Goal: Transaction & Acquisition: Purchase product/service

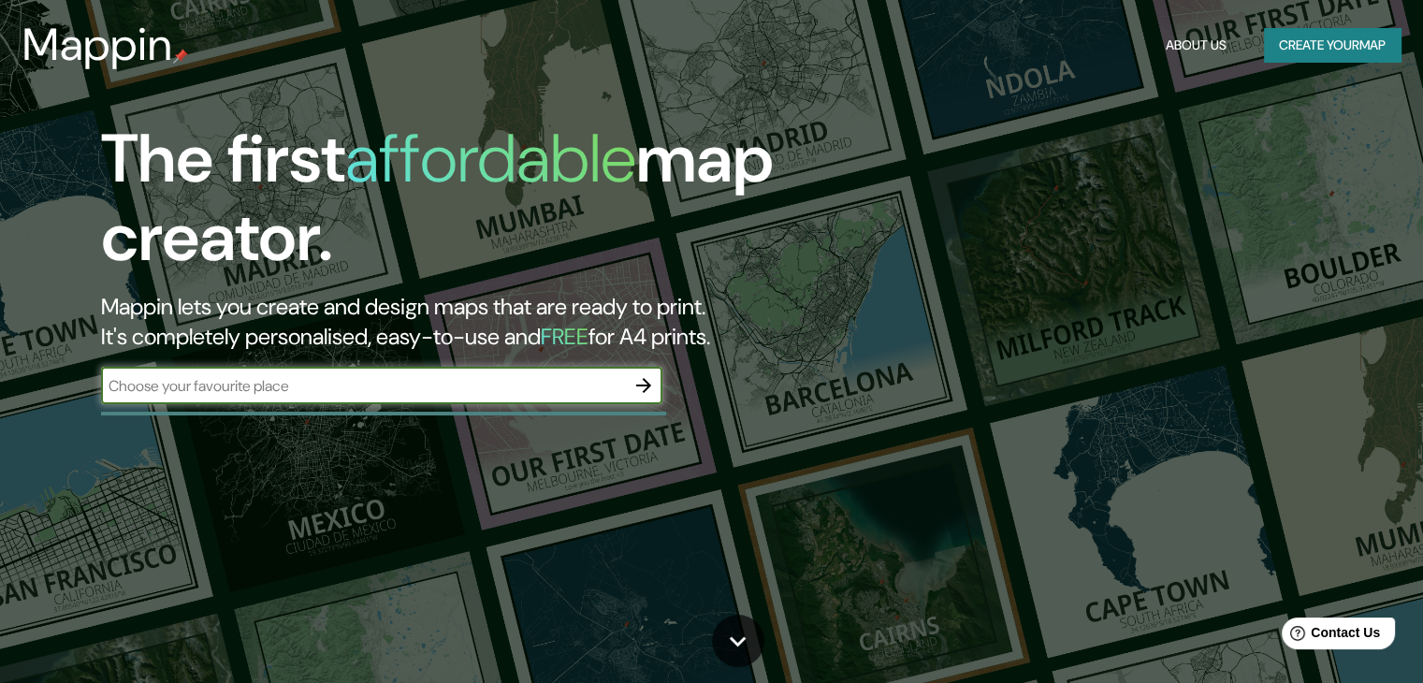
click at [369, 391] on input "text" at bounding box center [363, 386] width 524 height 22
type input "[GEOGRAPHIC_DATA]"
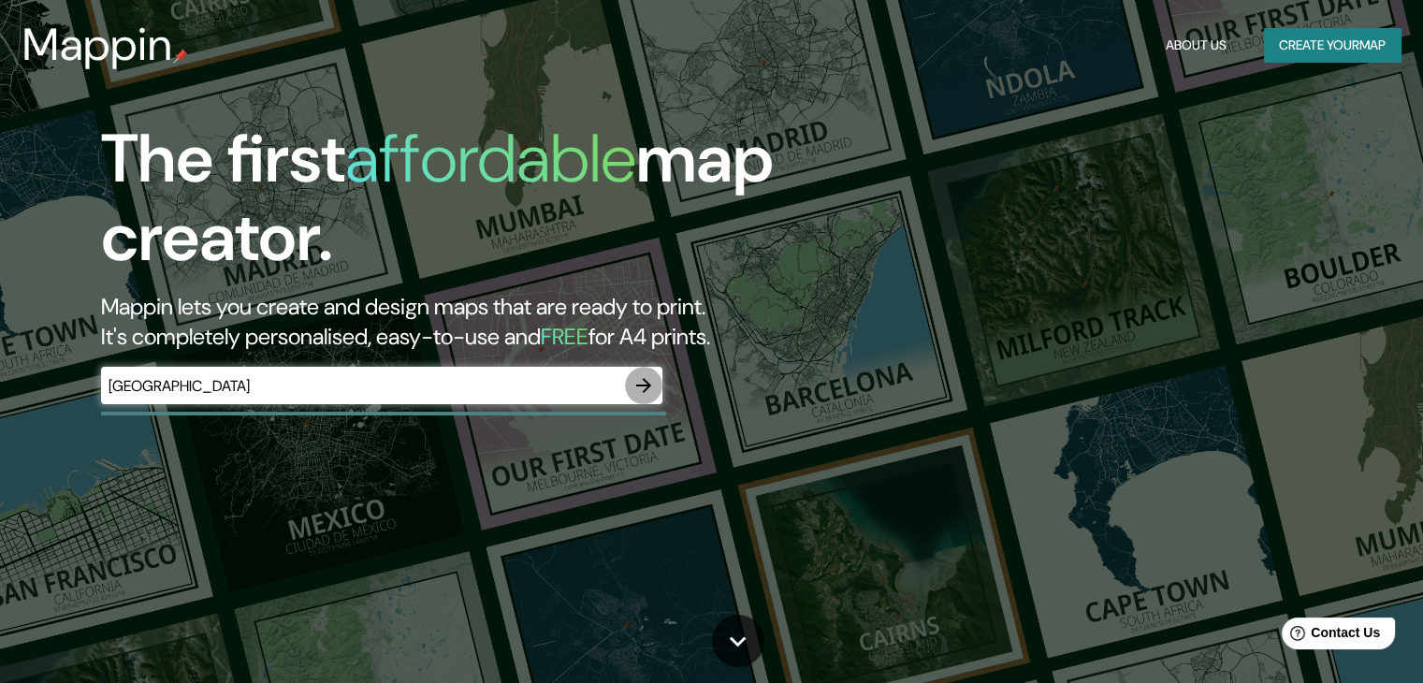
click at [649, 390] on icon "button" at bounding box center [643, 385] width 22 height 22
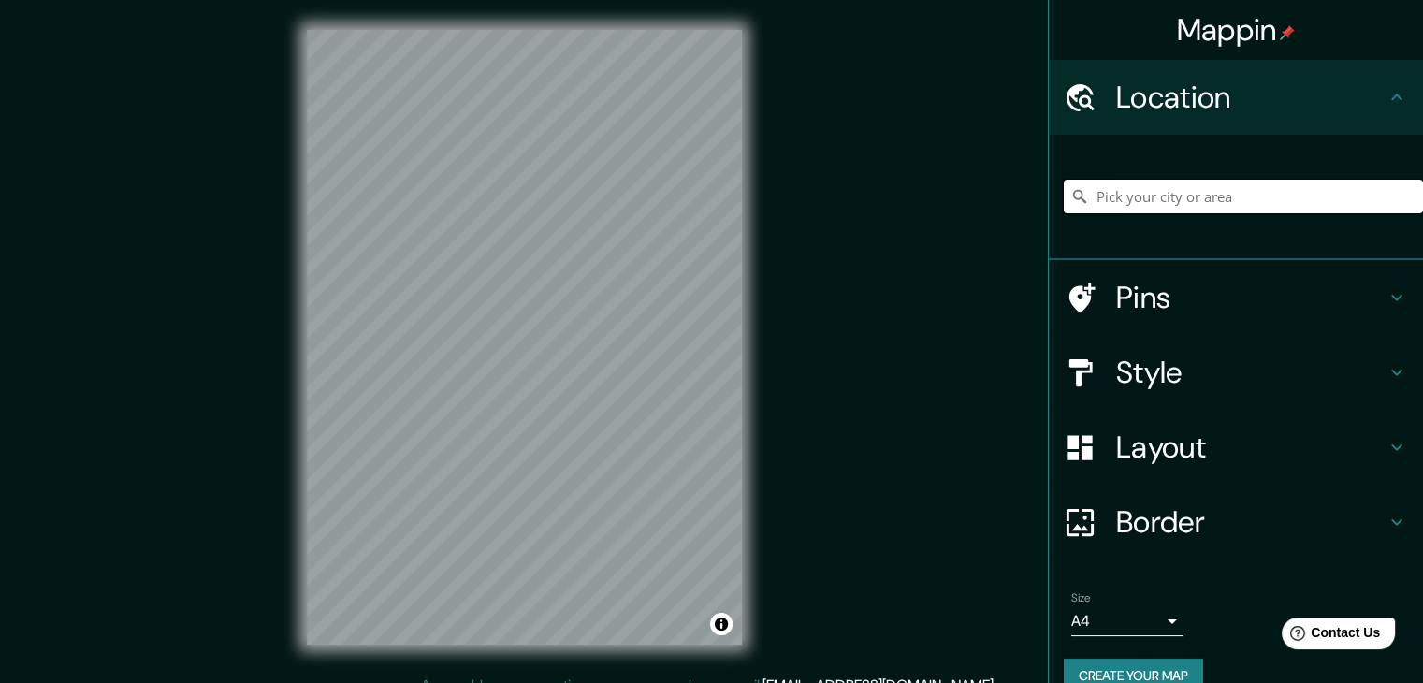
click at [1130, 198] on input "Pick your city or area" at bounding box center [1242, 197] width 359 height 34
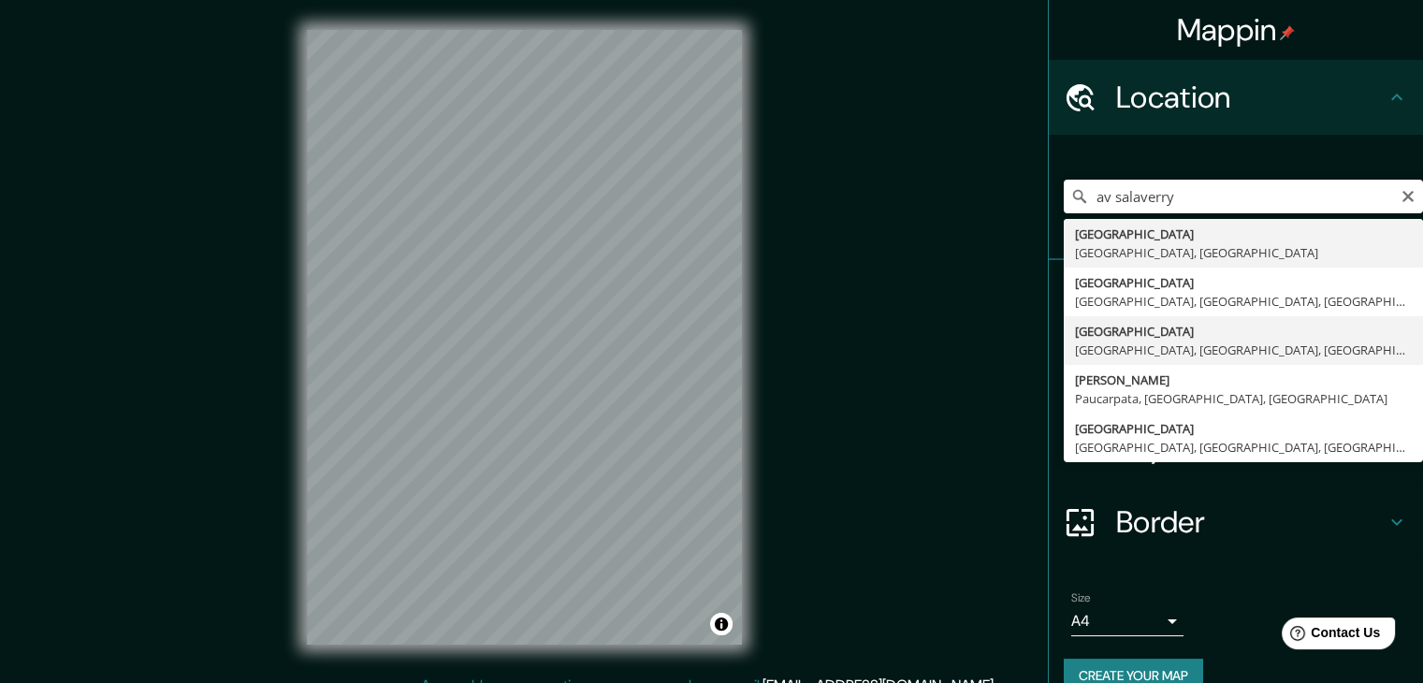
type input "[GEOGRAPHIC_DATA], [GEOGRAPHIC_DATA], [GEOGRAPHIC_DATA], [GEOGRAPHIC_DATA]"
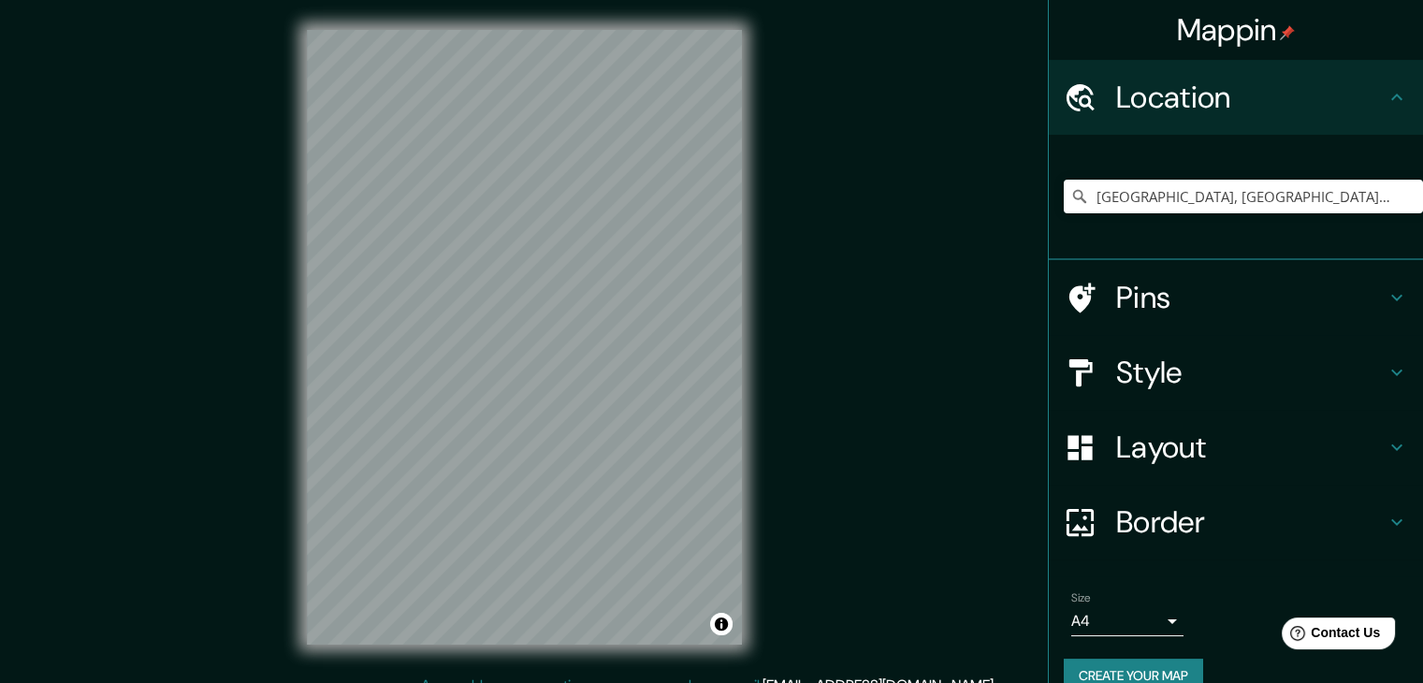
click at [1362, 372] on h4 "Style" at bounding box center [1250, 372] width 269 height 37
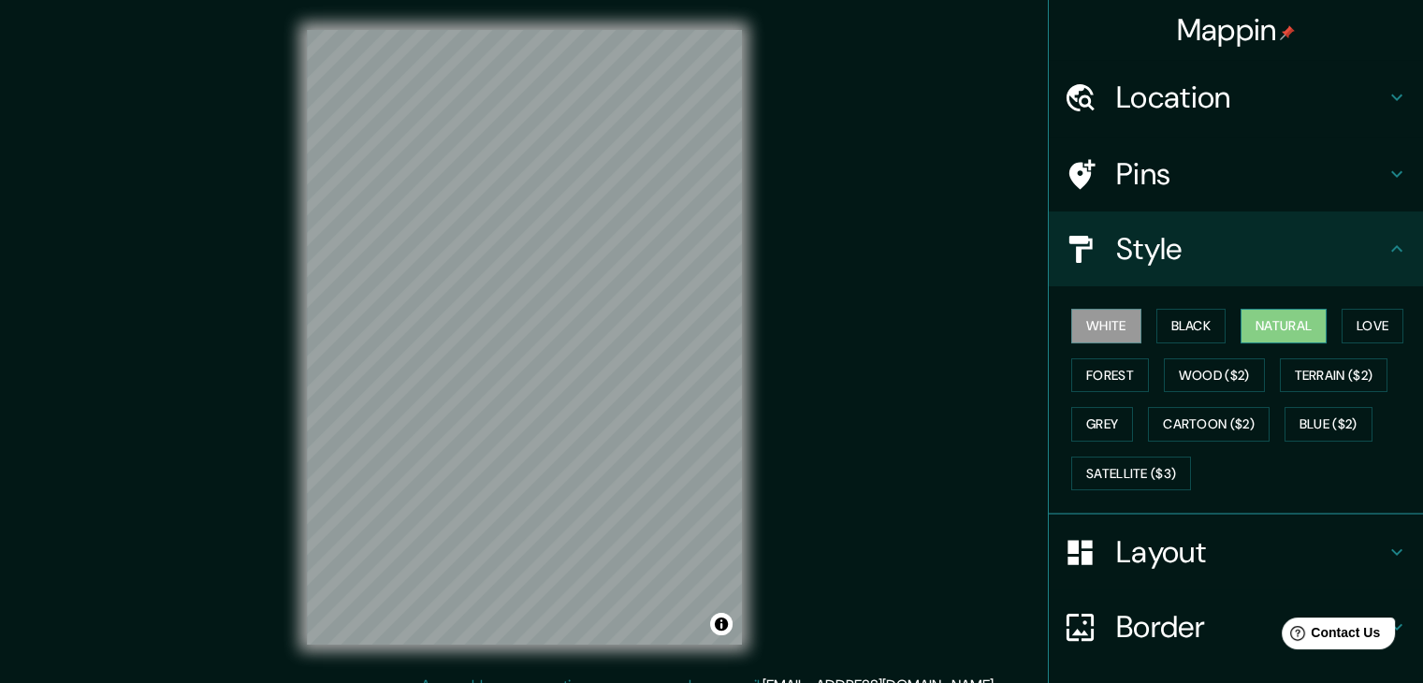
click at [1272, 332] on button "Natural" at bounding box center [1283, 326] width 86 height 35
